Goal: Task Accomplishment & Management: Manage account settings

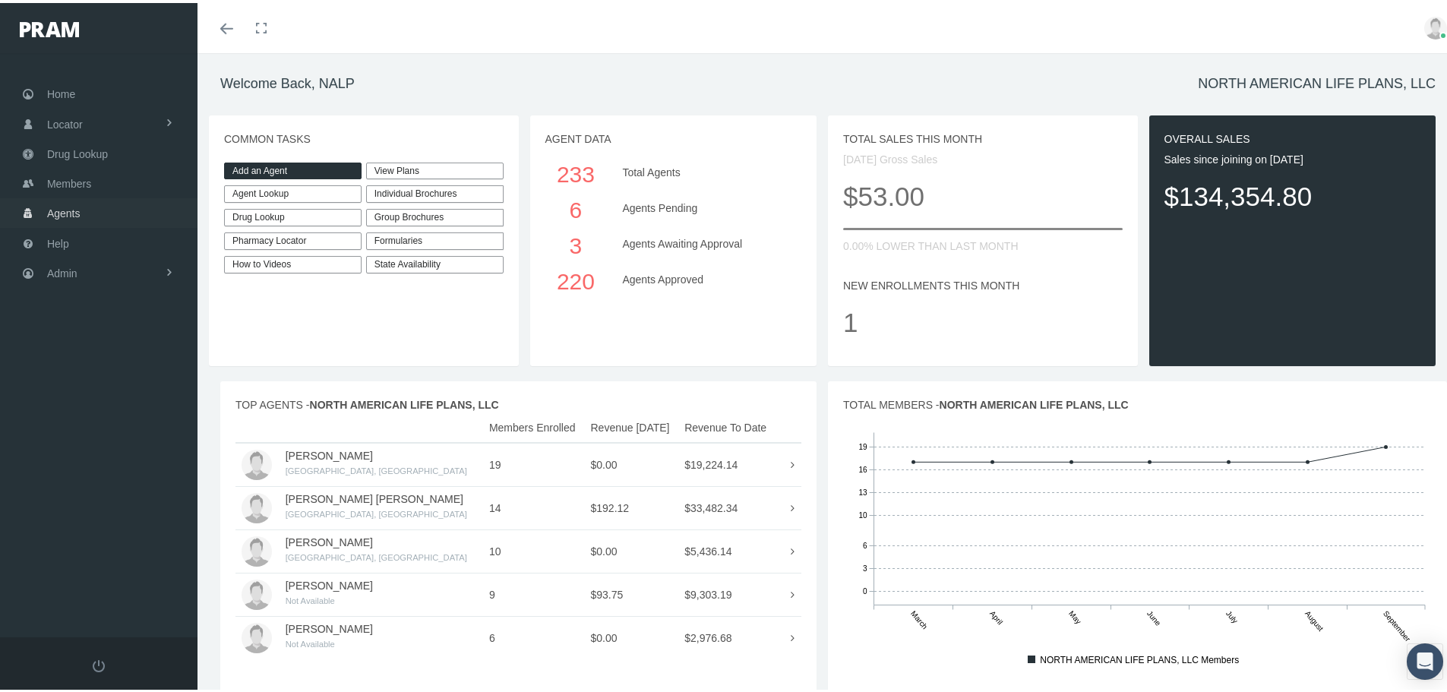
click at [128, 217] on link "Agents" at bounding box center [99, 210] width 198 height 30
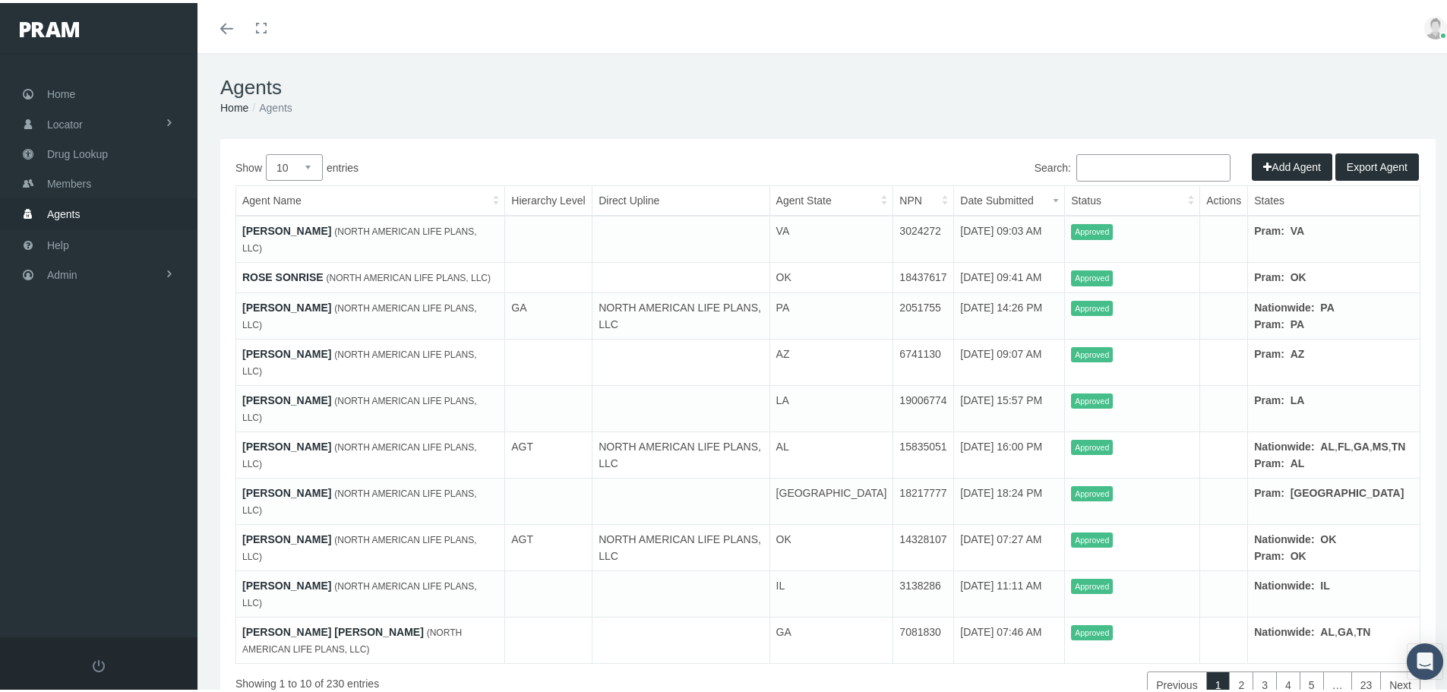
click at [1174, 198] on th "Status" at bounding box center [1132, 198] width 135 height 30
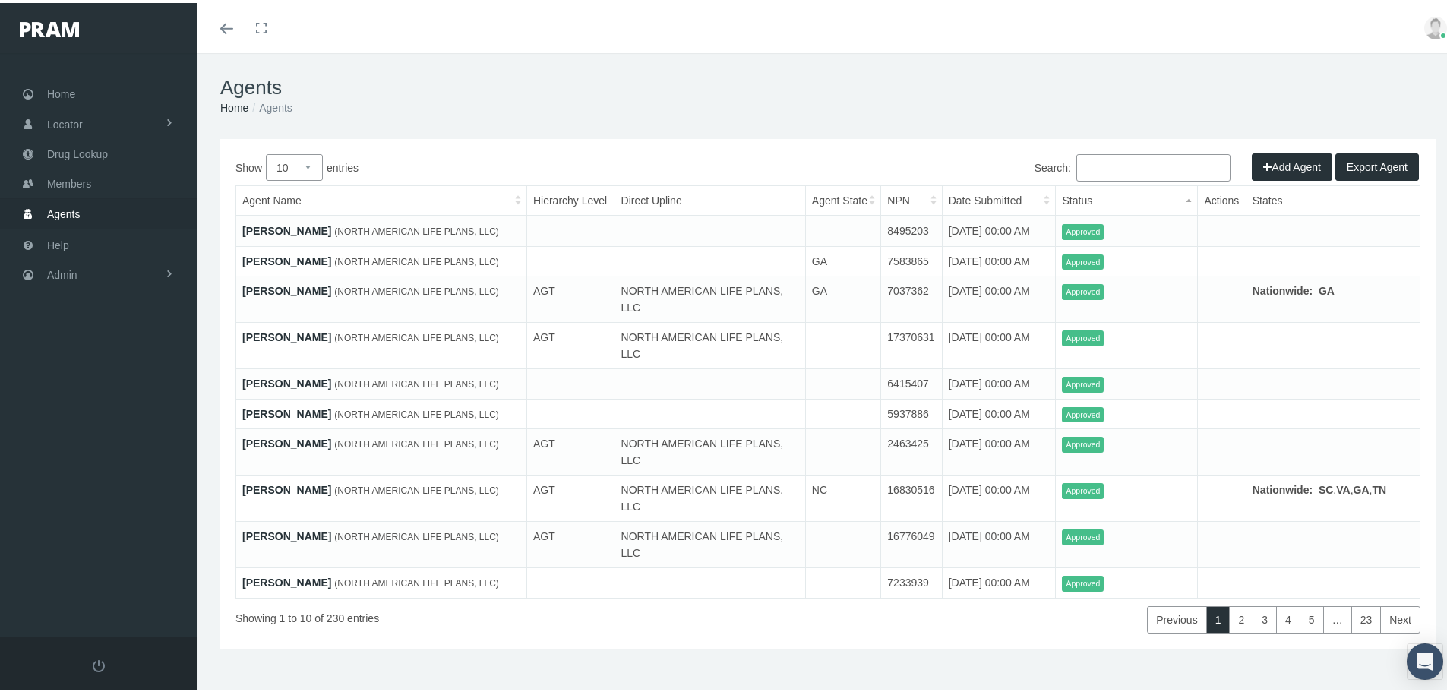
click at [1136, 200] on th "Status" at bounding box center [1127, 198] width 142 height 30
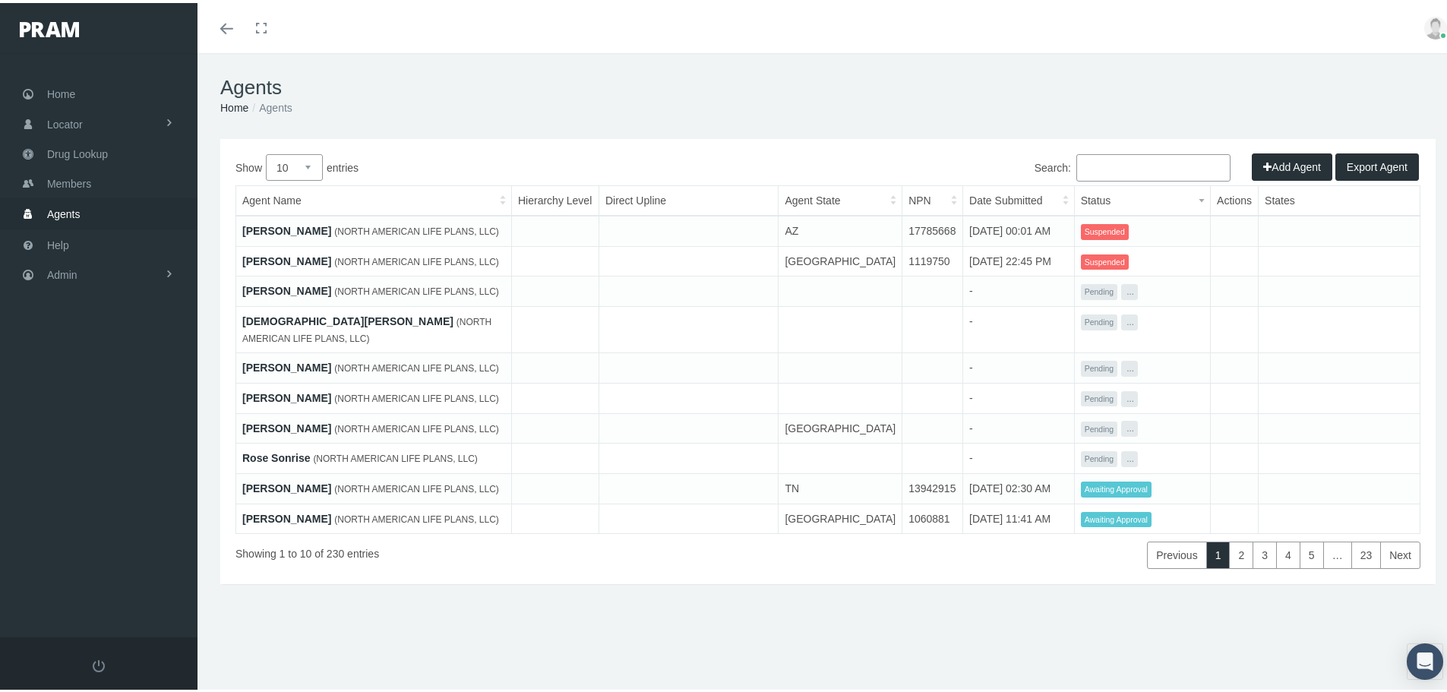
click at [1136, 199] on th "Status" at bounding box center [1142, 198] width 136 height 30
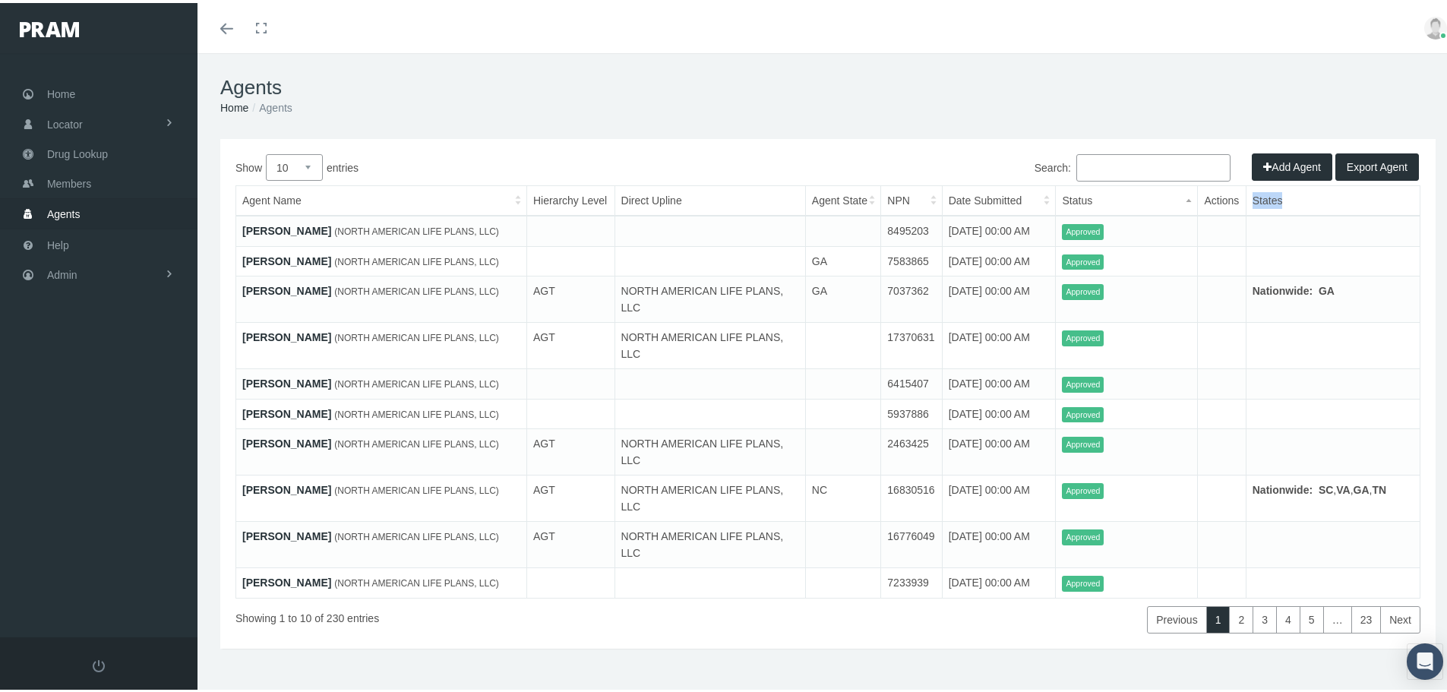
drag, startPoint x: 1274, startPoint y: 201, endPoint x: 1232, endPoint y: 199, distance: 41.8
click at [1232, 199] on tr "Agent Name Hierarchy Level Direct Upline Agent State NPN Date Submitted Status …" at bounding box center [828, 198] width 1184 height 30
click at [1225, 197] on th "Actions" at bounding box center [1222, 198] width 48 height 30
click at [1199, 202] on th "Actions" at bounding box center [1222, 198] width 48 height 30
click at [265, 107] on li "Agents" at bounding box center [269, 104] width 43 height 17
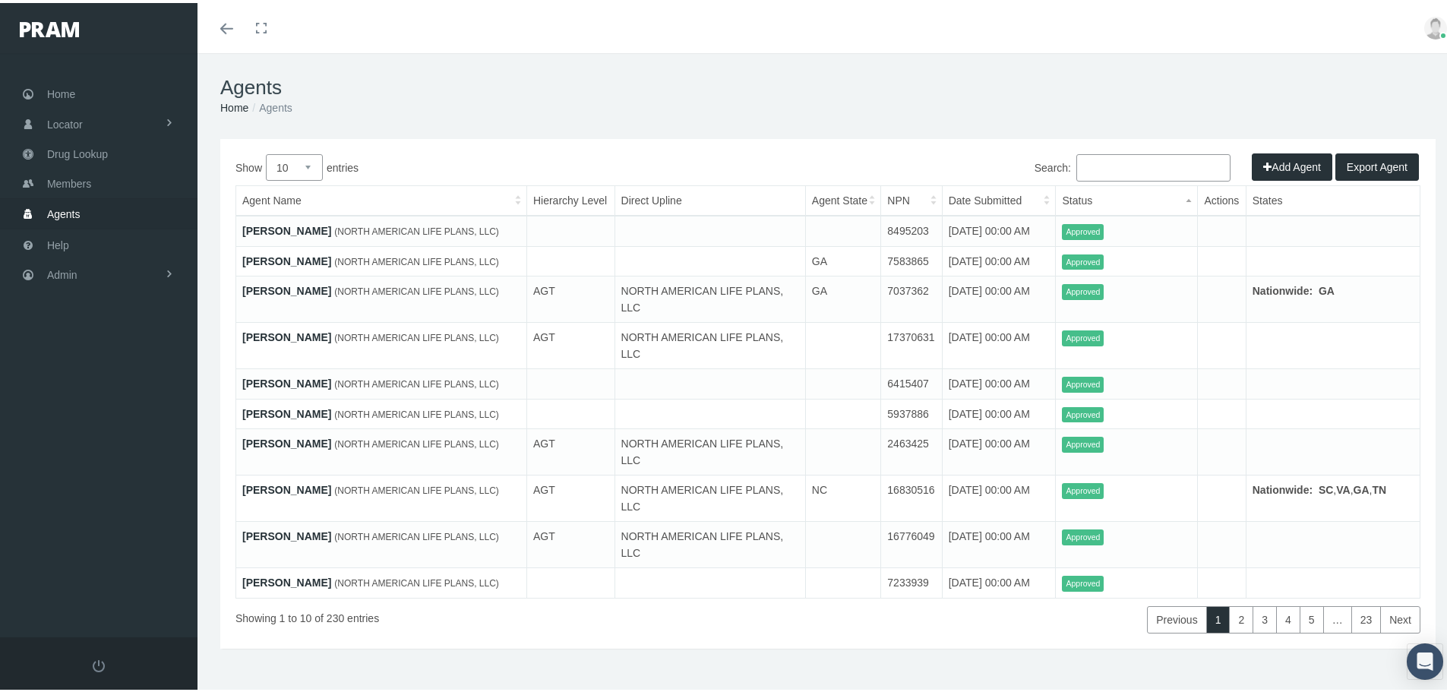
click at [297, 170] on select "10 25 50 100" at bounding box center [294, 164] width 57 height 27
select select "25"
click at [266, 151] on select "10 25 50 100" at bounding box center [294, 164] width 57 height 27
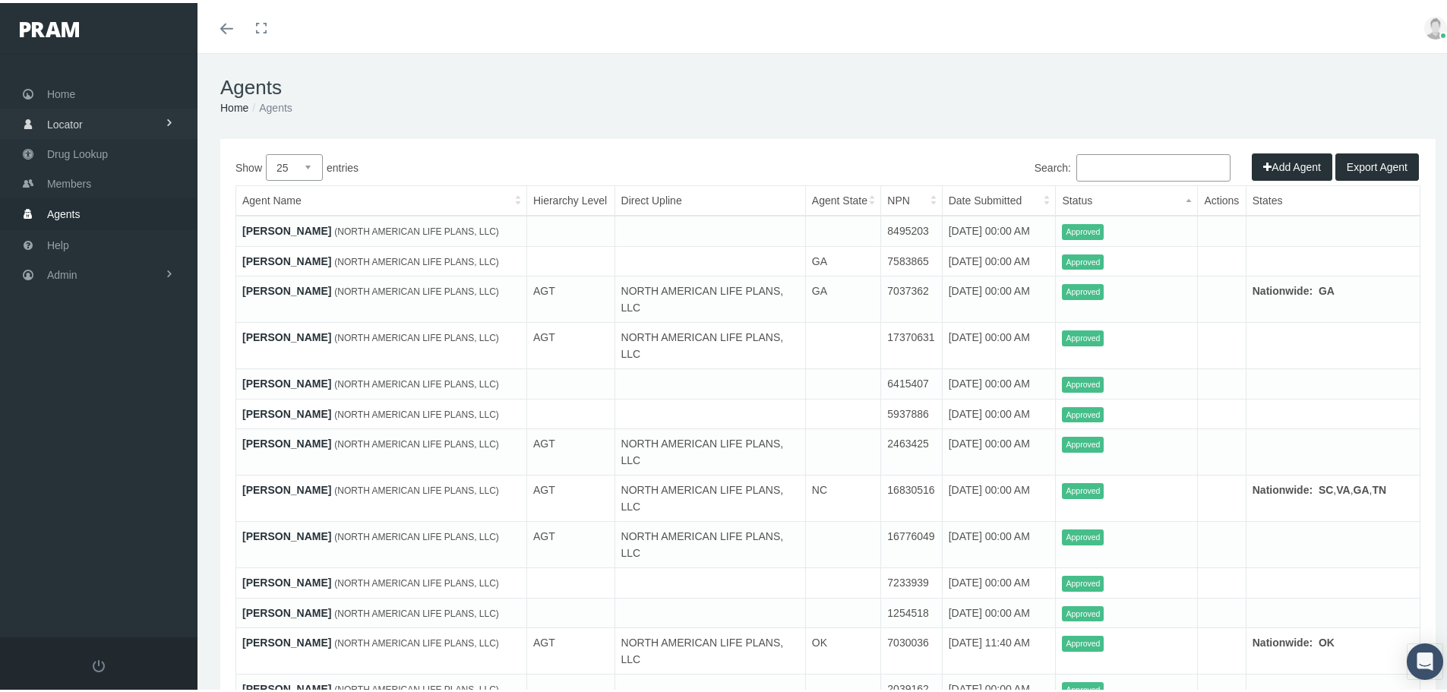
click at [141, 124] on link "Locator" at bounding box center [99, 121] width 198 height 30
click at [144, 124] on link "Locator" at bounding box center [99, 121] width 198 height 30
click at [100, 270] on link "Admin" at bounding box center [99, 272] width 198 height 30
click at [114, 304] on link "Reports" at bounding box center [99, 304] width 198 height 27
click at [150, 324] on link "Reports" at bounding box center [99, 334] width 198 height 27
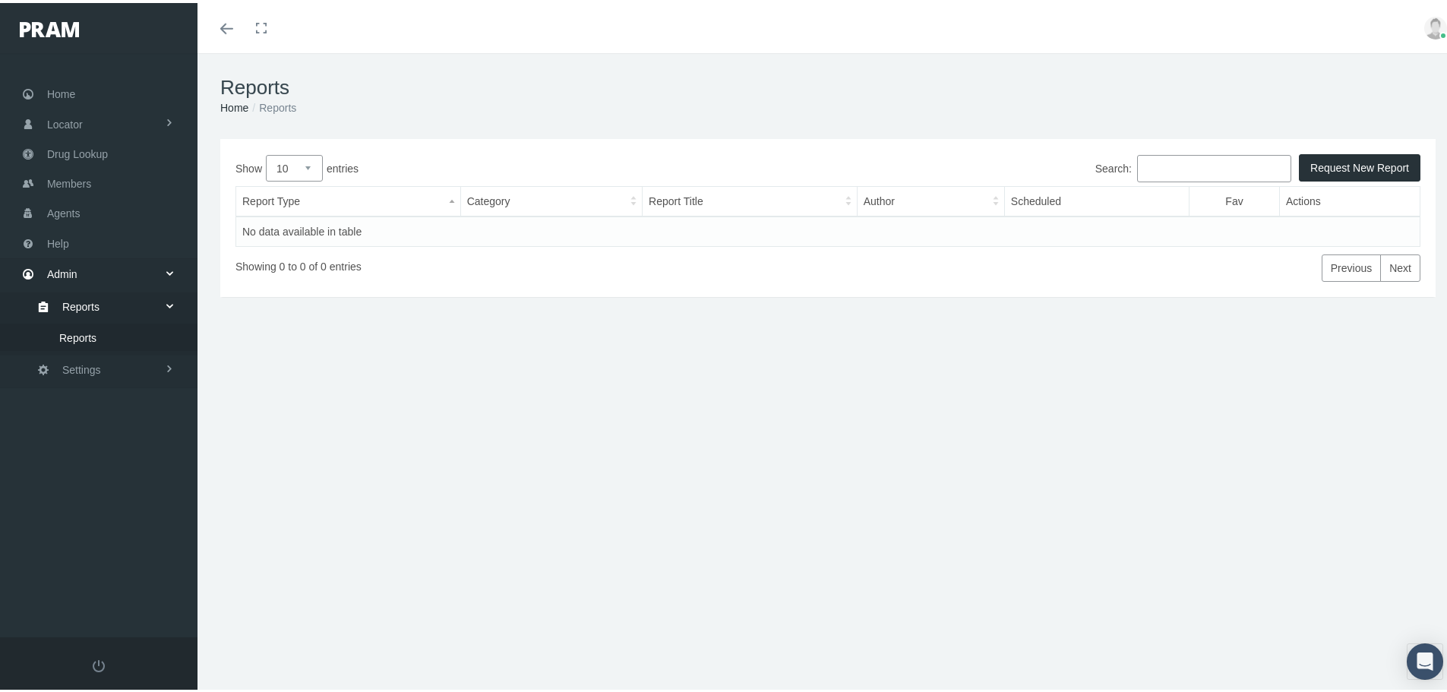
click at [300, 159] on select "10 25 50 100" at bounding box center [294, 165] width 57 height 27
click at [482, 199] on th "Category" at bounding box center [551, 199] width 182 height 30
click at [439, 195] on th "Report Type" at bounding box center [348, 199] width 225 height 30
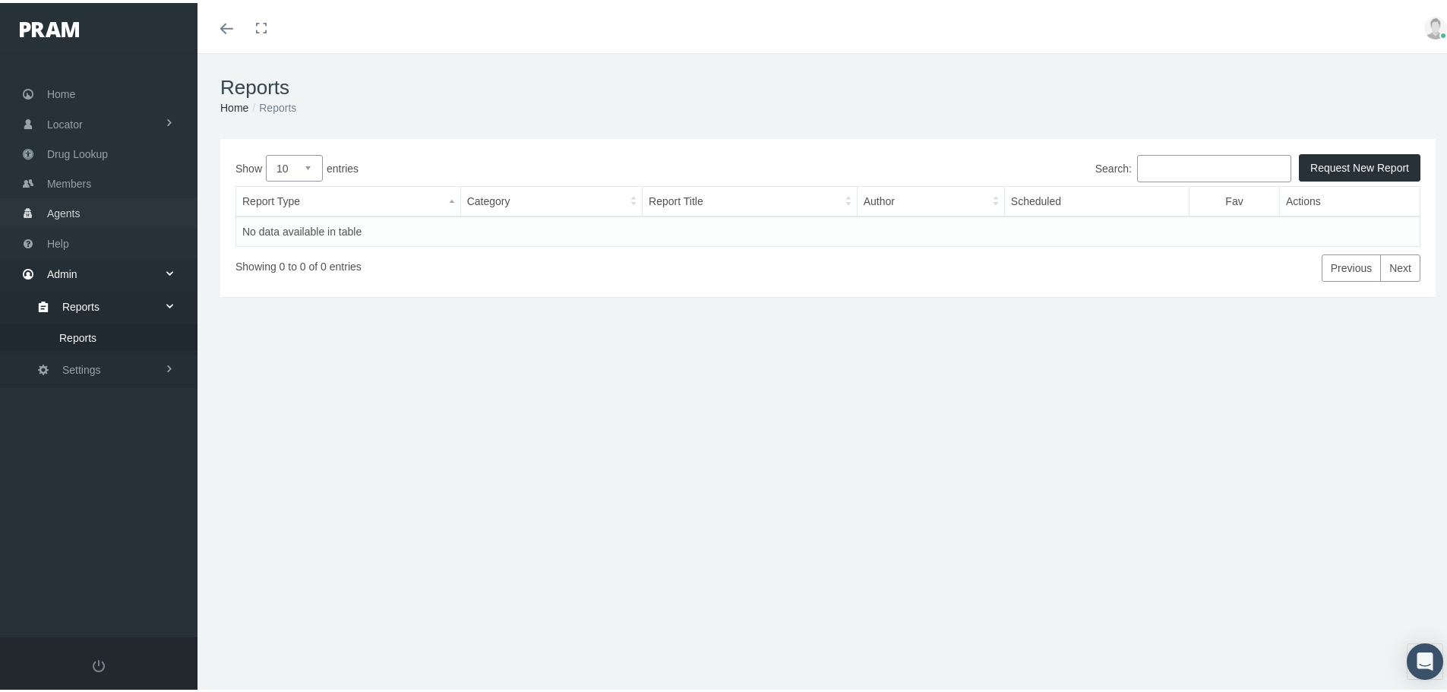
click at [105, 212] on link "Agents" at bounding box center [99, 210] width 198 height 30
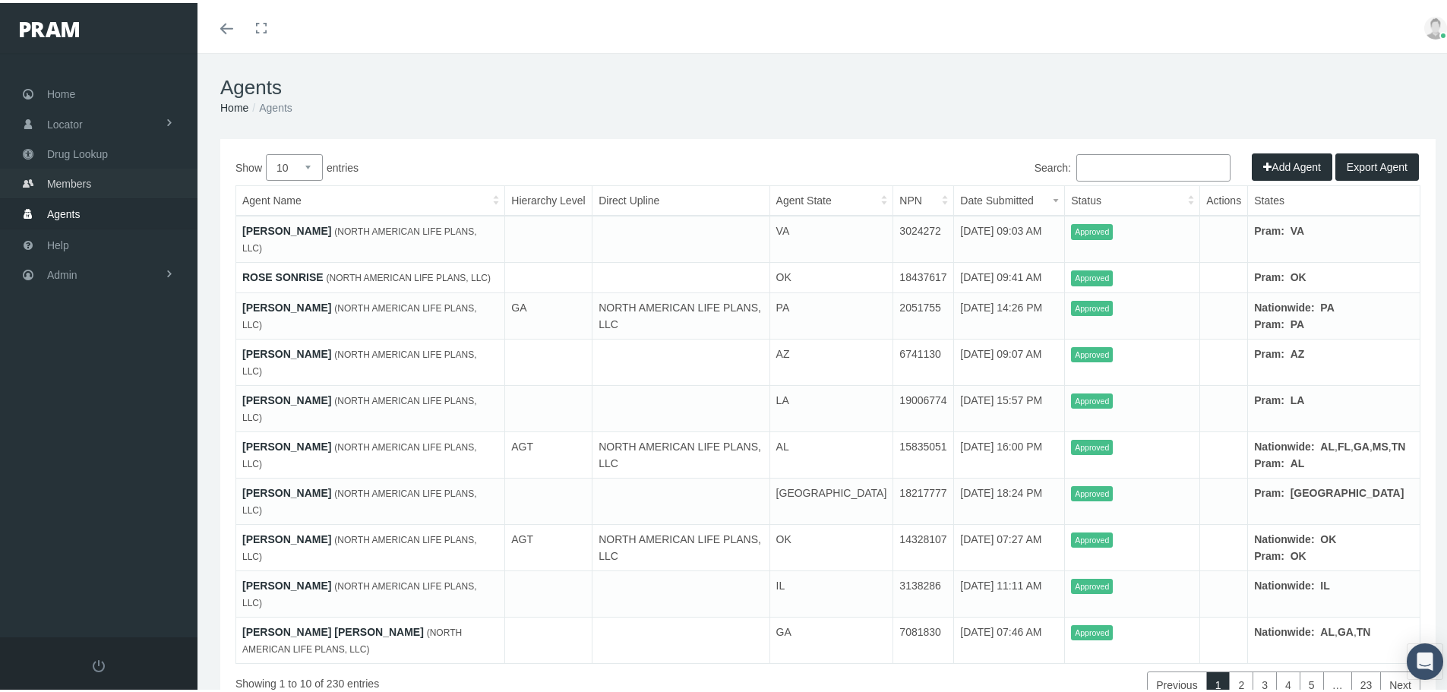
click at [107, 175] on link "Members" at bounding box center [99, 181] width 198 height 30
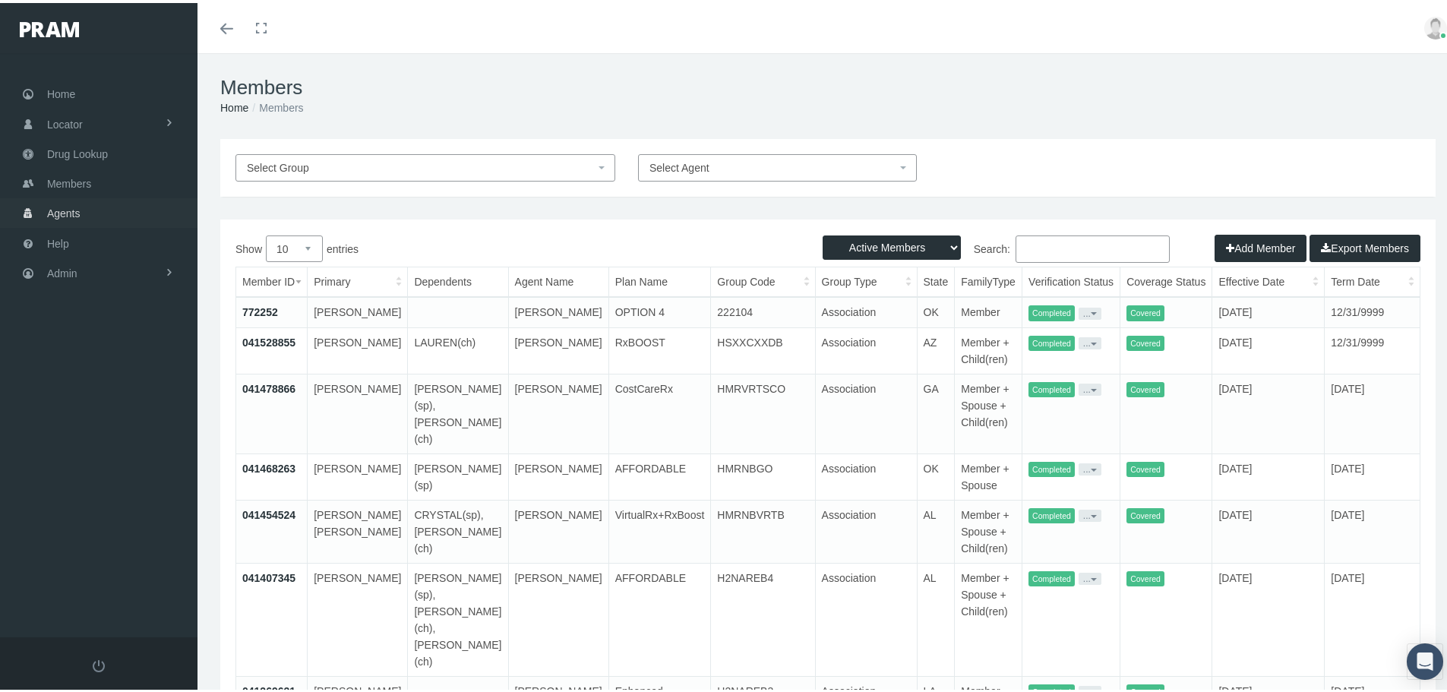
click at [74, 215] on span "Agents" at bounding box center [63, 210] width 33 height 29
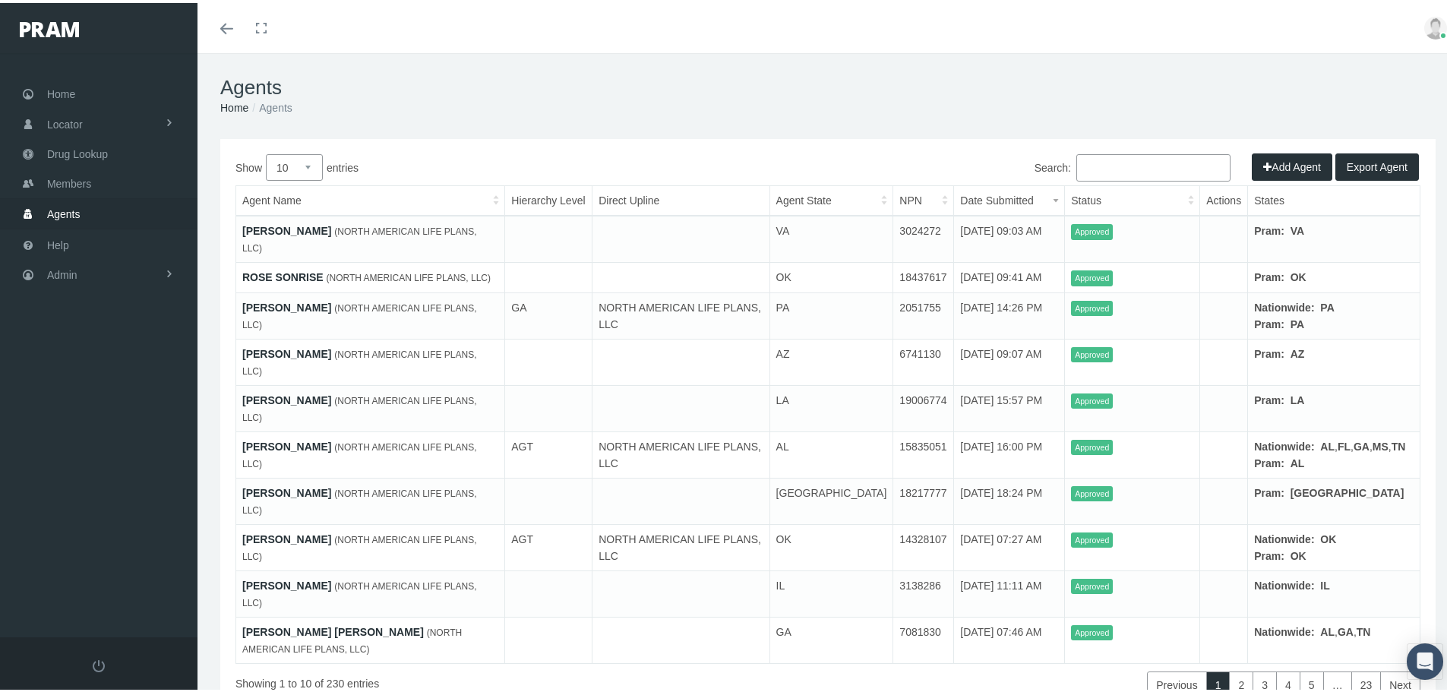
click at [302, 154] on select "10 25 50 100" at bounding box center [294, 164] width 57 height 27
click at [266, 151] on select "10 25 50 100" at bounding box center [294, 164] width 57 height 27
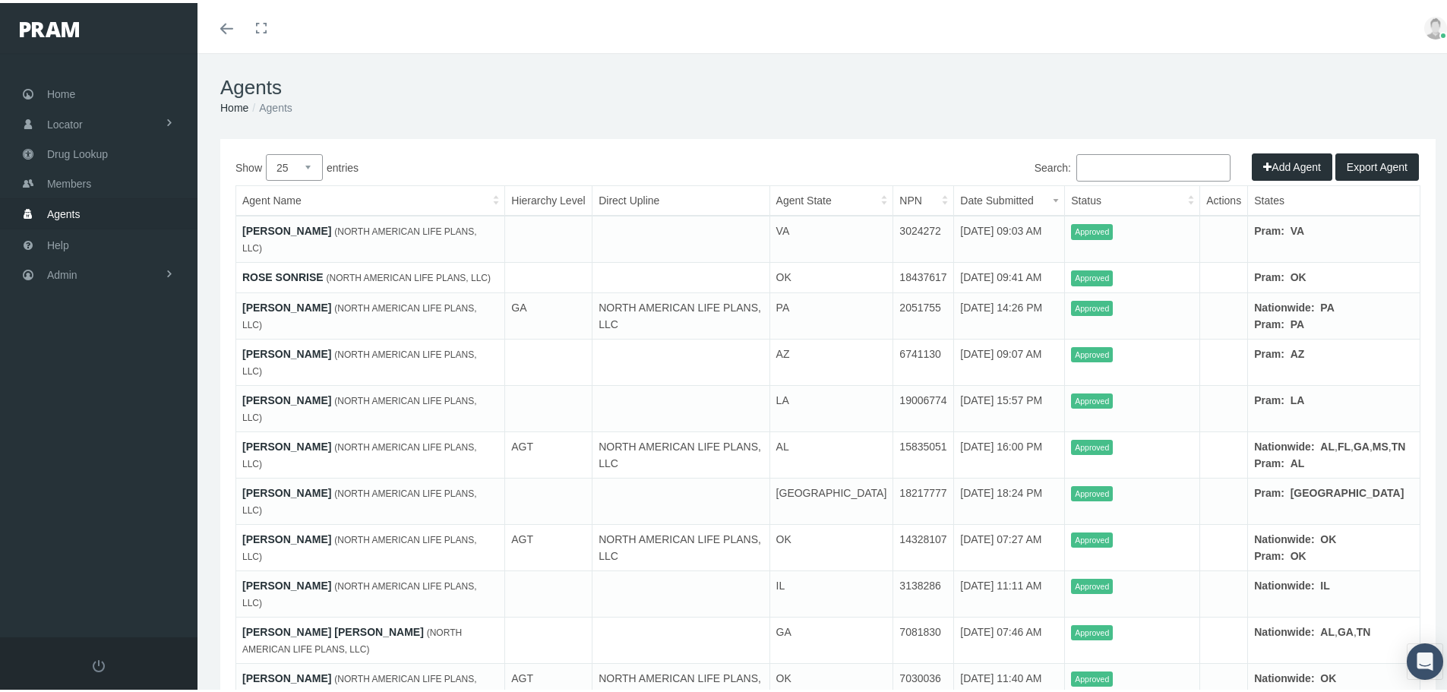
drag, startPoint x: 337, startPoint y: 227, endPoint x: 236, endPoint y: 223, distance: 101.1
click at [236, 223] on td "[PERSON_NAME] (NORTH AMERICAN LIFE PLANS, LLC)" at bounding box center [370, 236] width 269 height 47
copy link "[PERSON_NAME]"
click at [784, 96] on h1 "Agents" at bounding box center [827, 85] width 1215 height 24
drag, startPoint x: 1315, startPoint y: 320, endPoint x: 1330, endPoint y: 323, distance: 15.5
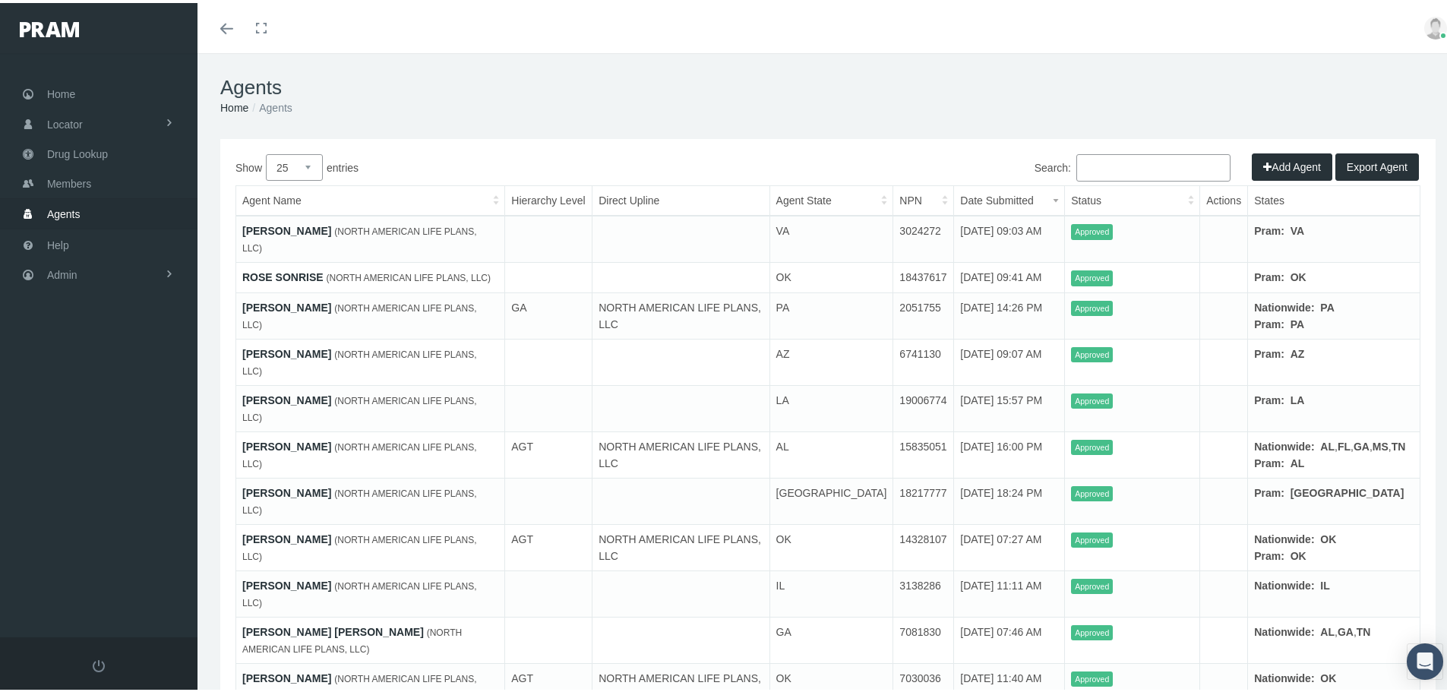
click at [1330, 323] on td "Nationwide: PA Pram: PA" at bounding box center [1334, 312] width 172 height 46
drag, startPoint x: 1279, startPoint y: 338, endPoint x: 1301, endPoint y: 338, distance: 22.0
click at [1301, 336] on td "Nationwide: PA Pram: PA" at bounding box center [1334, 312] width 172 height 46
click at [1266, 199] on th "States" at bounding box center [1334, 198] width 172 height 30
click at [1362, 164] on button "Export Agent" at bounding box center [1378, 163] width 84 height 27
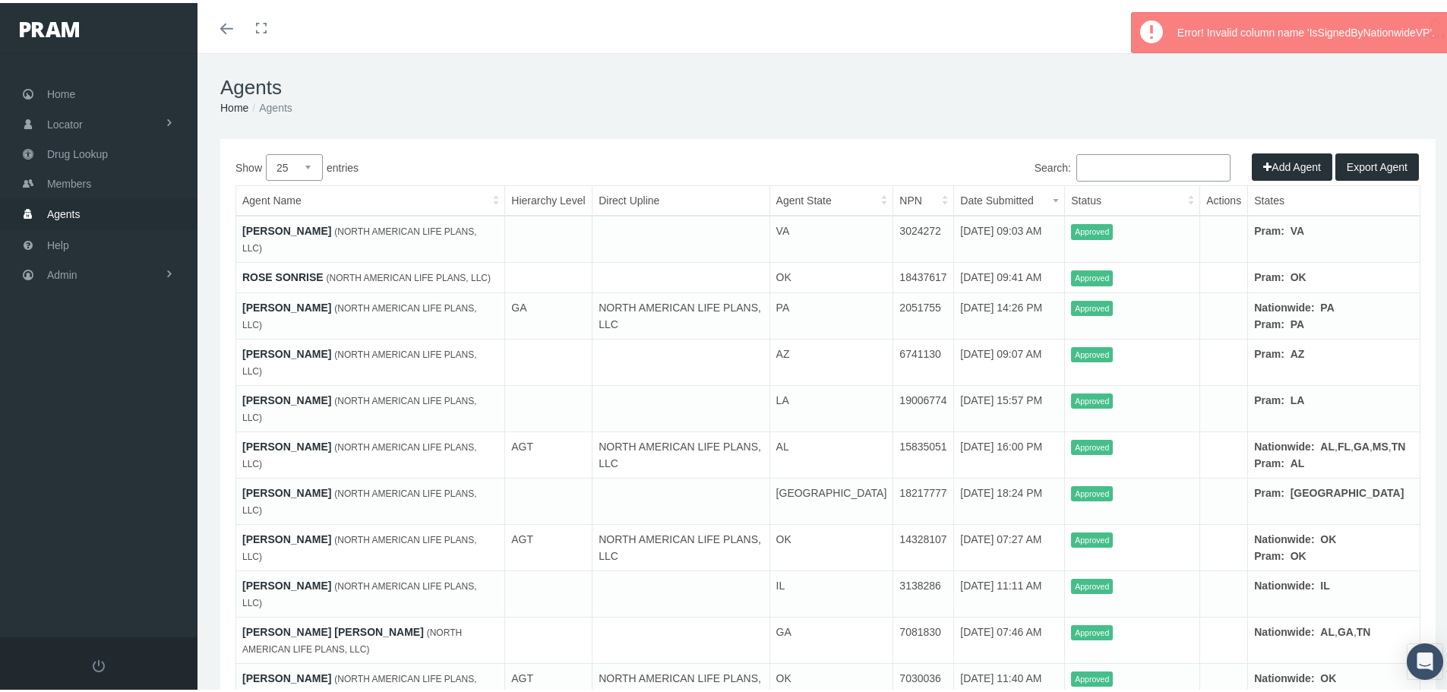
click at [1311, 122] on div "Agents Home Agents" at bounding box center [828, 93] width 1261 height 86
click at [966, 90] on h1 "Agents" at bounding box center [827, 85] width 1215 height 24
click at [964, 87] on h1 "Agents" at bounding box center [827, 85] width 1215 height 24
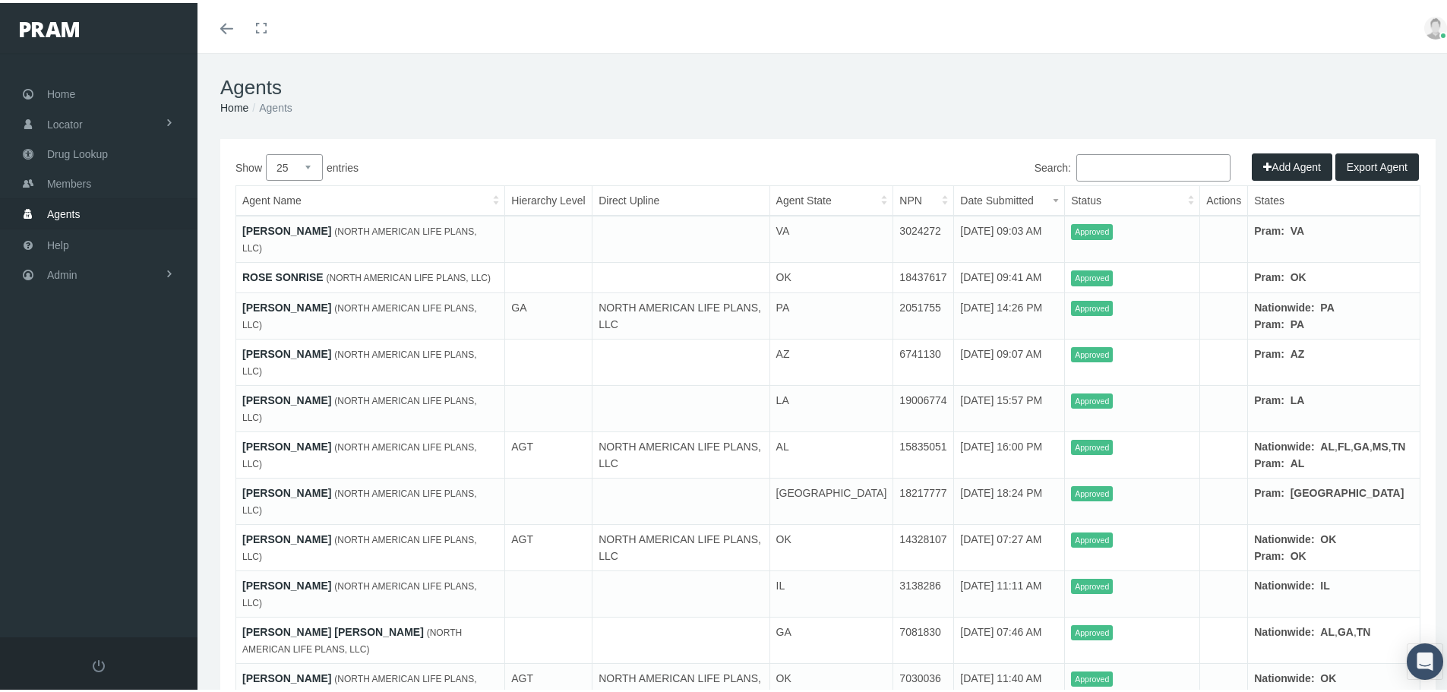
drag, startPoint x: 303, startPoint y: 156, endPoint x: 302, endPoint y: 167, distance: 10.7
click at [303, 156] on select "10 25 50 100" at bounding box center [294, 164] width 57 height 27
select select "100"
click at [266, 151] on select "10 25 50 100" at bounding box center [294, 164] width 57 height 27
click at [1360, 166] on span "Export Agent" at bounding box center [1377, 164] width 61 height 12
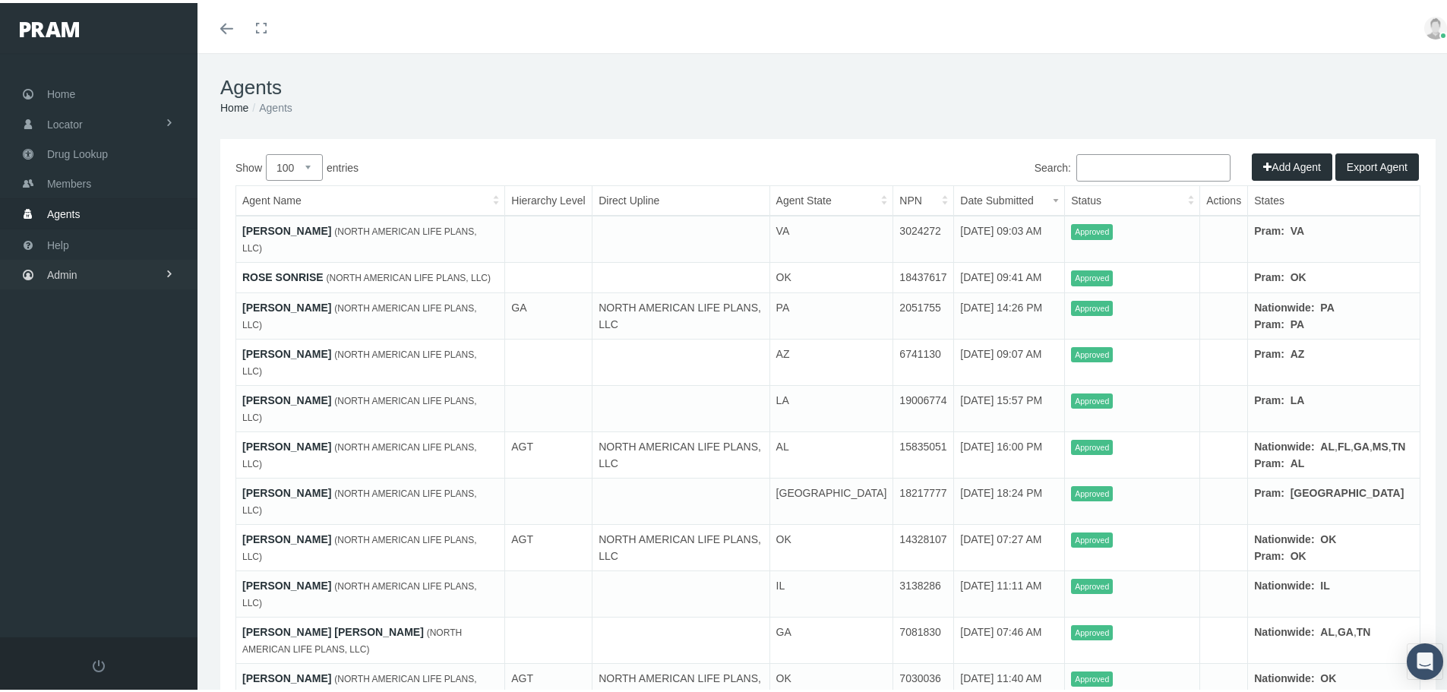
click at [172, 277] on span at bounding box center [169, 271] width 11 height 29
click at [119, 310] on link "Reports" at bounding box center [99, 304] width 198 height 27
click at [92, 346] on span "Reports" at bounding box center [77, 336] width 37 height 26
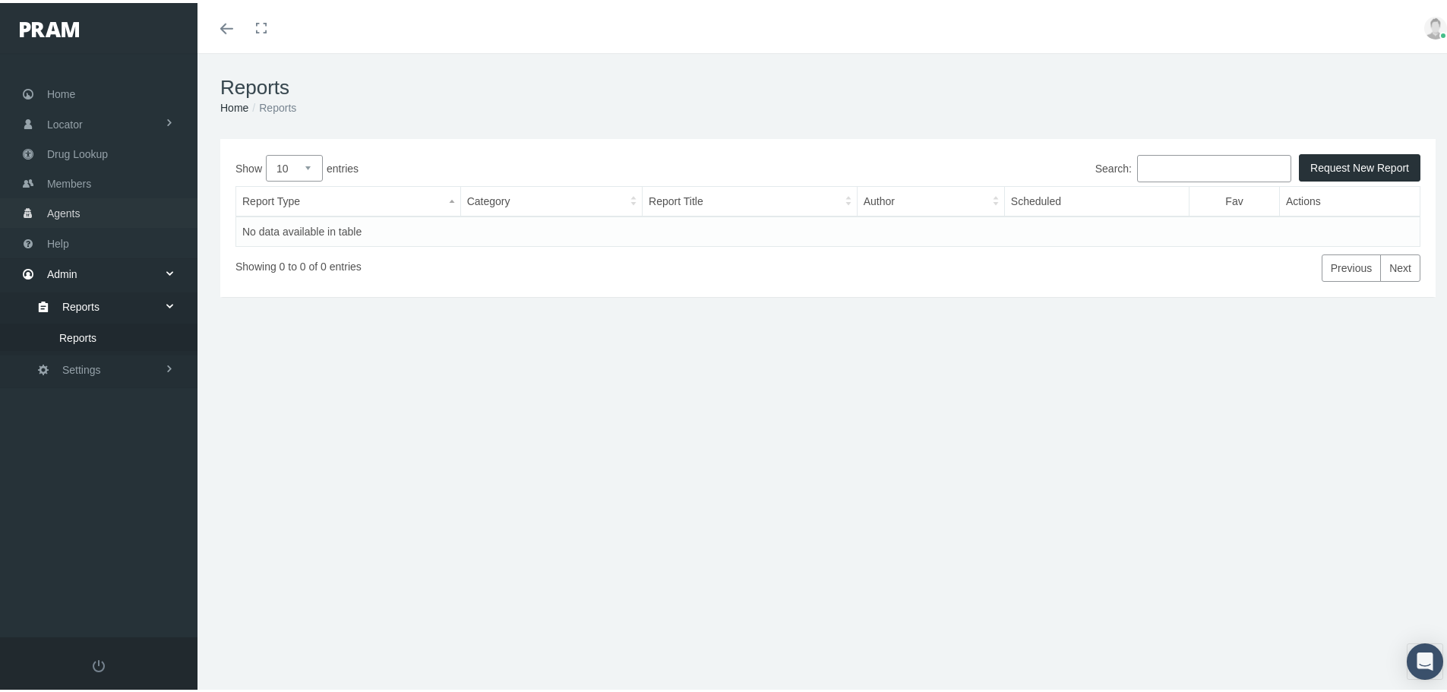
click at [92, 214] on link "Agents" at bounding box center [99, 210] width 198 height 30
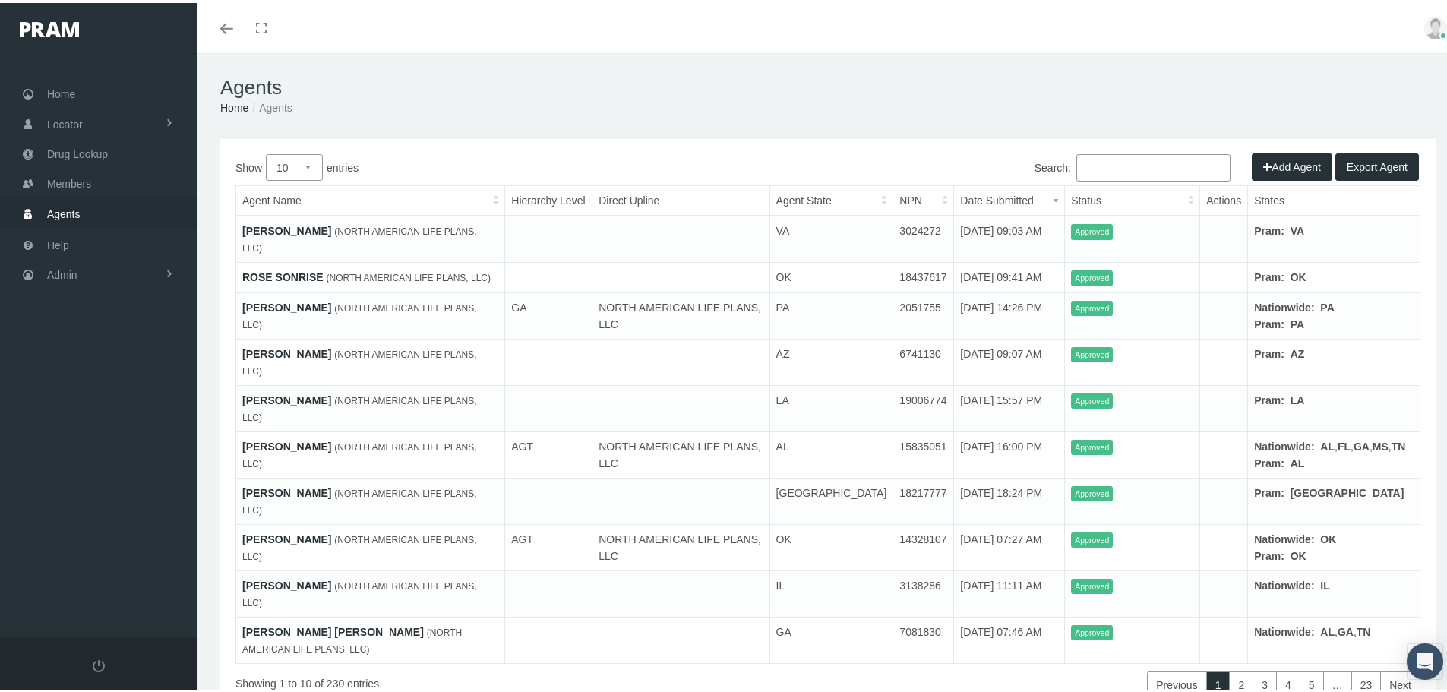
click at [1004, 198] on th "Date Submitted" at bounding box center [1009, 198] width 111 height 30
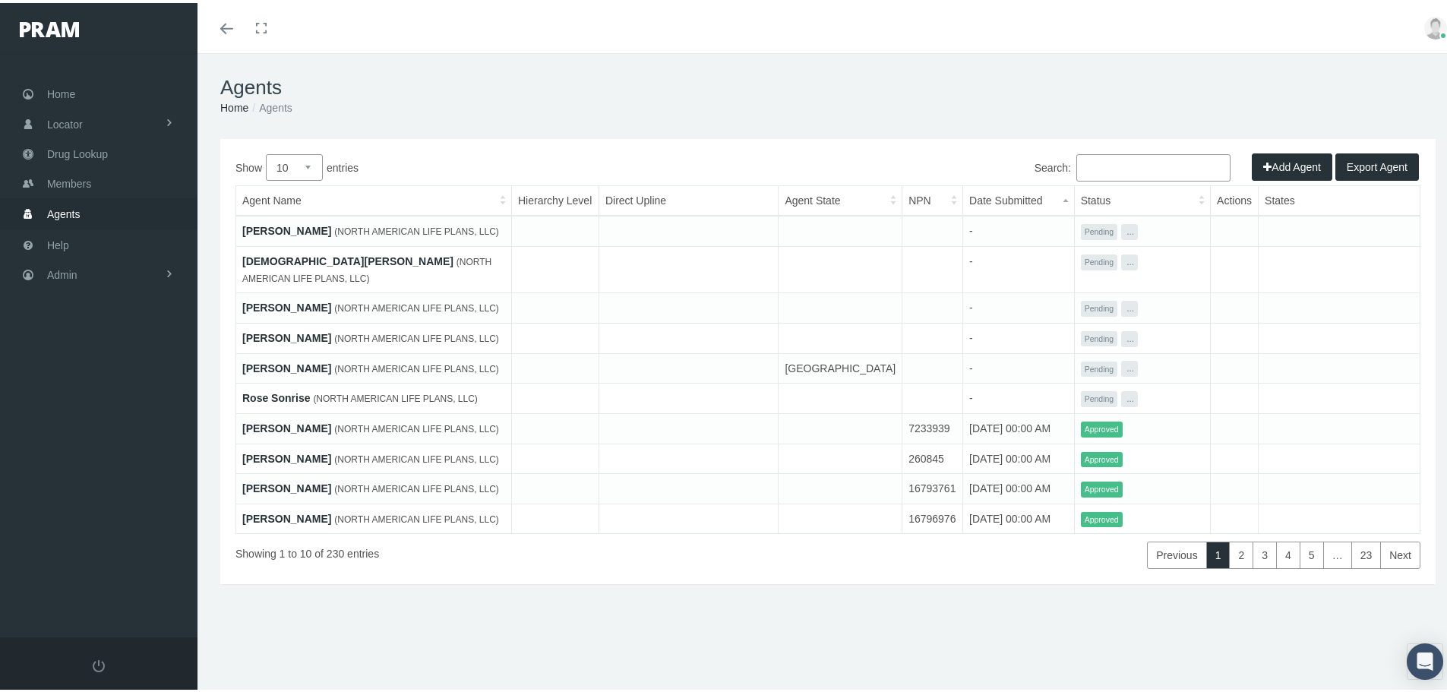
click at [1037, 198] on th "Date Submitted" at bounding box center [1019, 198] width 112 height 30
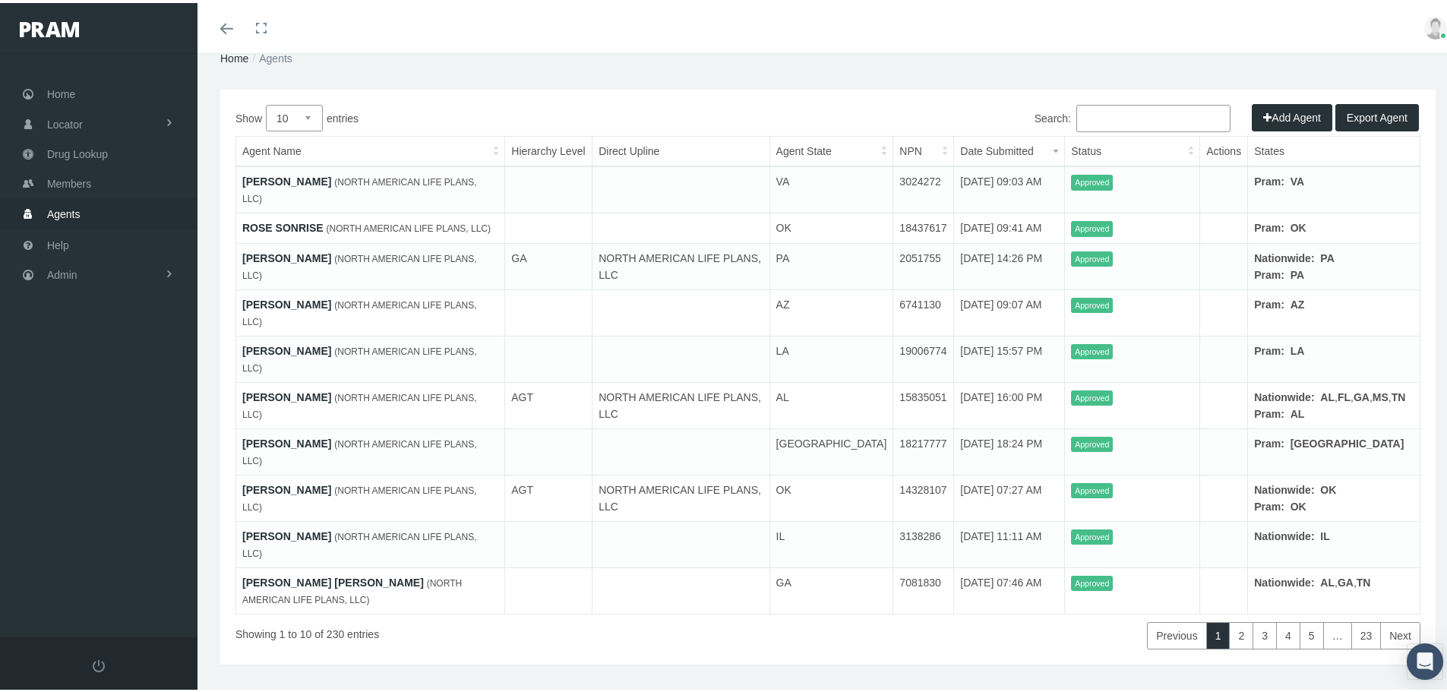
scroll to position [76, 0]
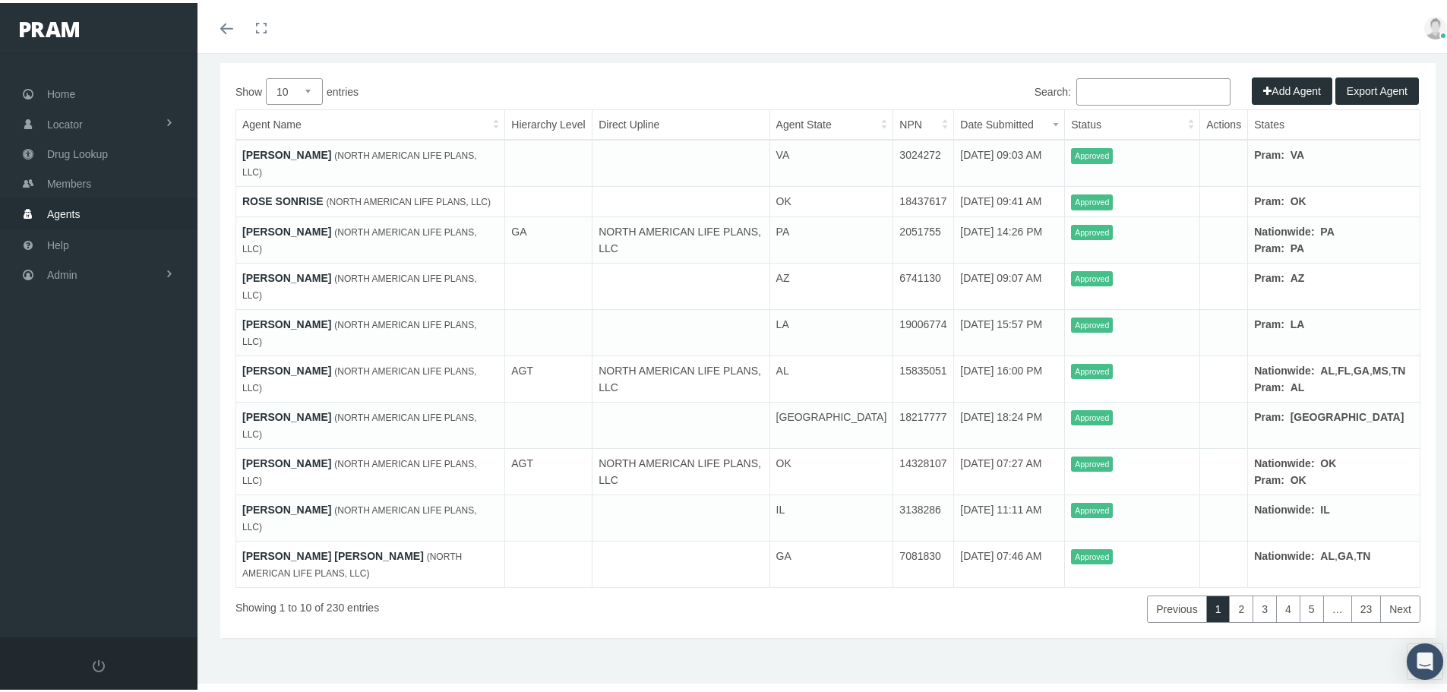
click at [1105, 84] on input "Search:" at bounding box center [1153, 88] width 154 height 27
drag, startPoint x: 941, startPoint y: 149, endPoint x: 969, endPoint y: 169, distance: 34.8
click at [969, 169] on td "[DATE] 09:03 AM" at bounding box center [1009, 160] width 111 height 47
copy td "[DATE] 09:03 AM"
click at [1104, 90] on input "Search:" at bounding box center [1153, 88] width 154 height 27
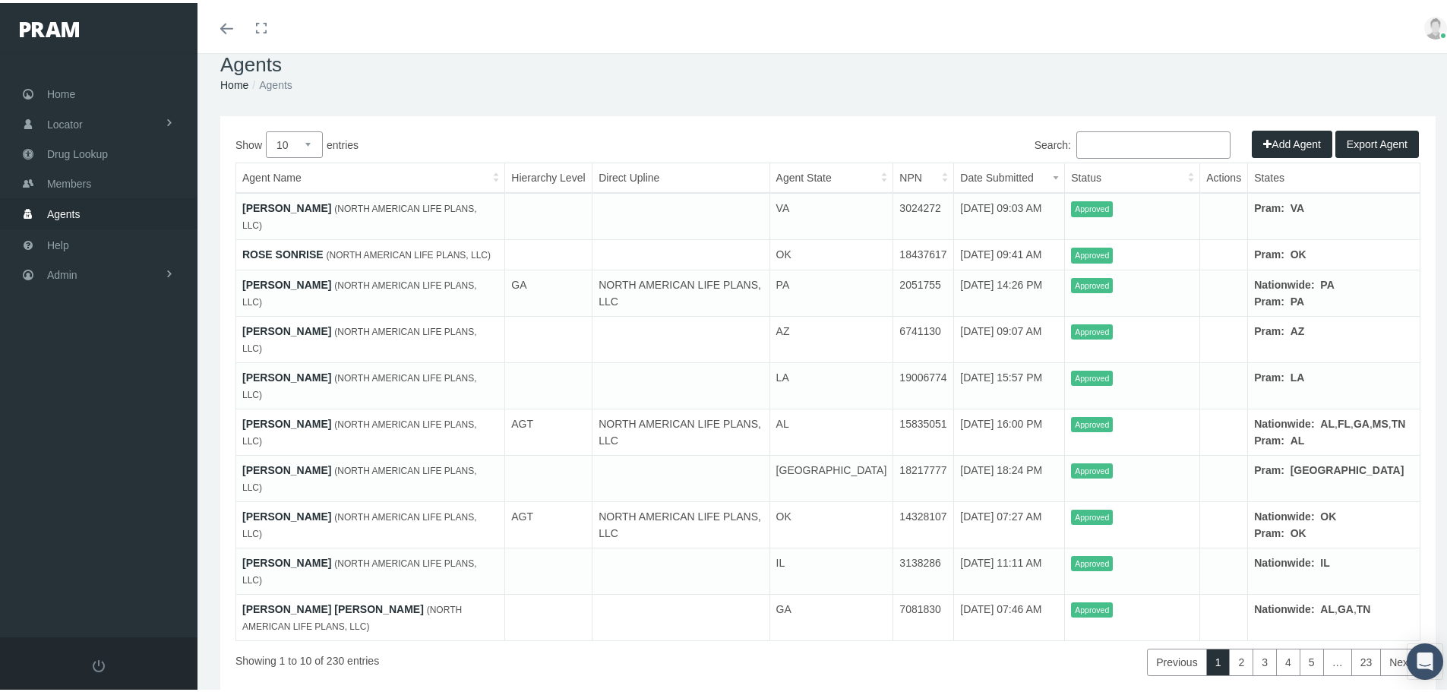
scroll to position [0, 0]
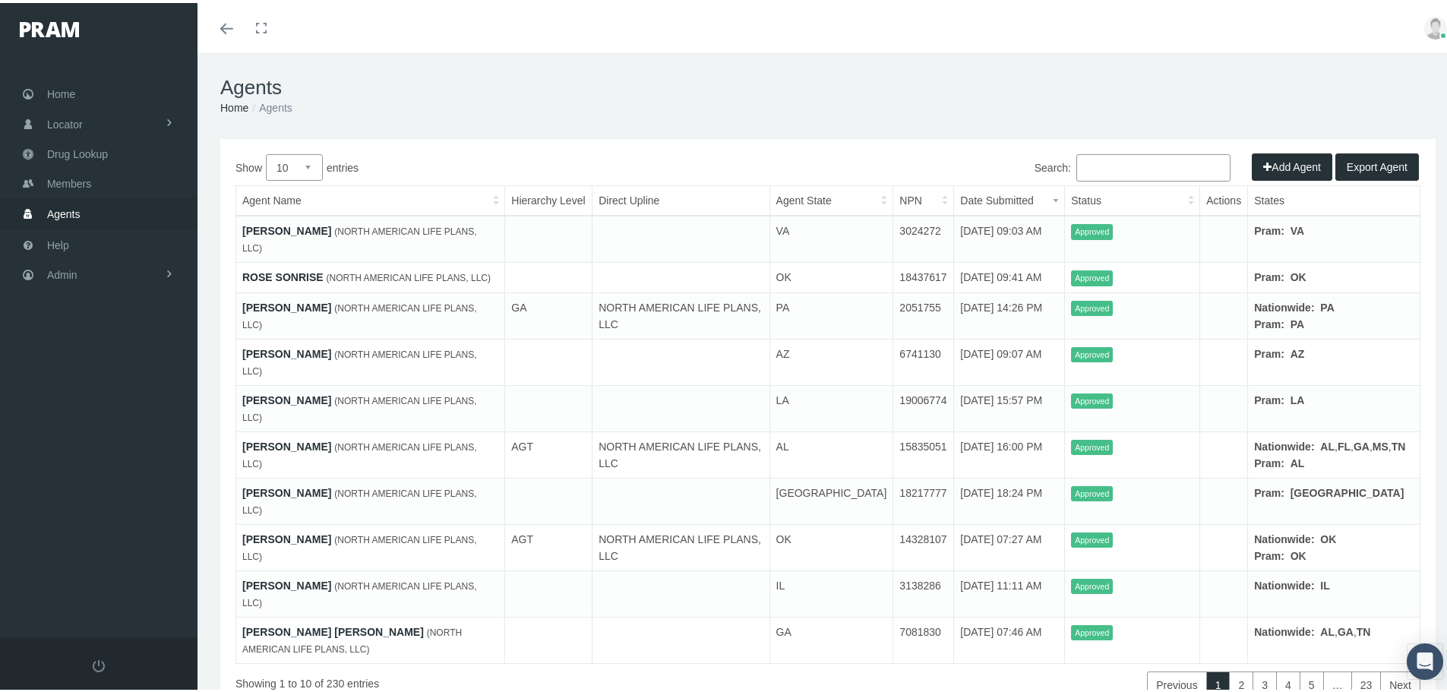
click at [300, 161] on select "10 25 50 100" at bounding box center [294, 164] width 57 height 27
select select "100"
click at [266, 151] on select "10 25 50 100" at bounding box center [294, 164] width 57 height 27
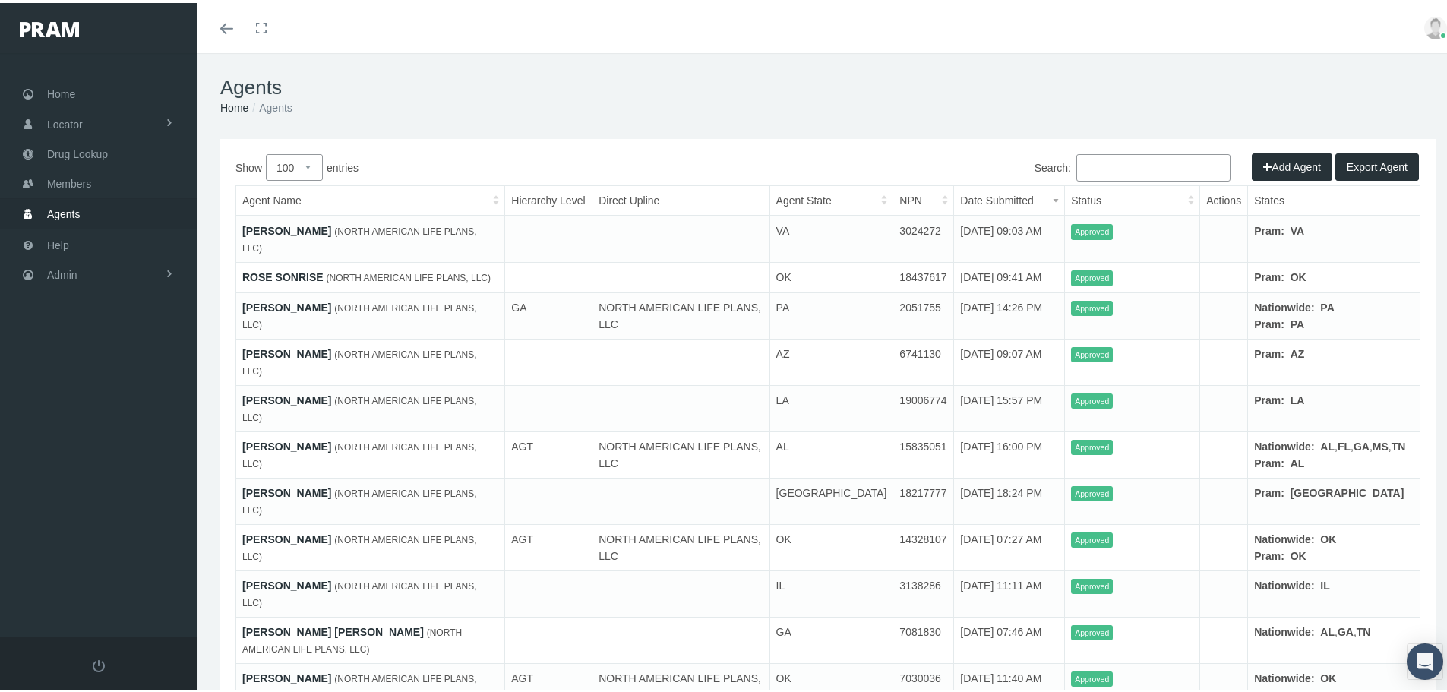
click at [1006, 198] on th "Date Submitted" at bounding box center [1009, 198] width 111 height 30
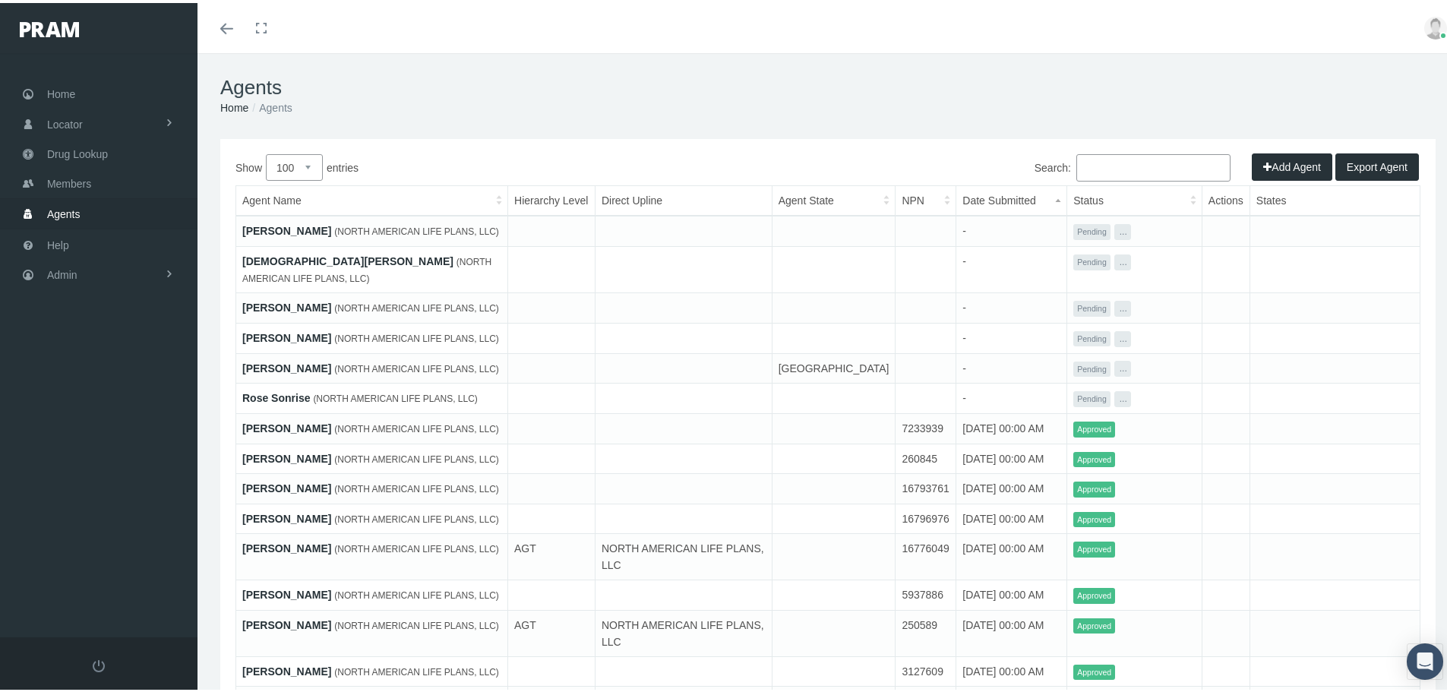
click at [1006, 198] on th "Date Submitted" at bounding box center [1011, 198] width 111 height 30
